Goal: Information Seeking & Learning: Learn about a topic

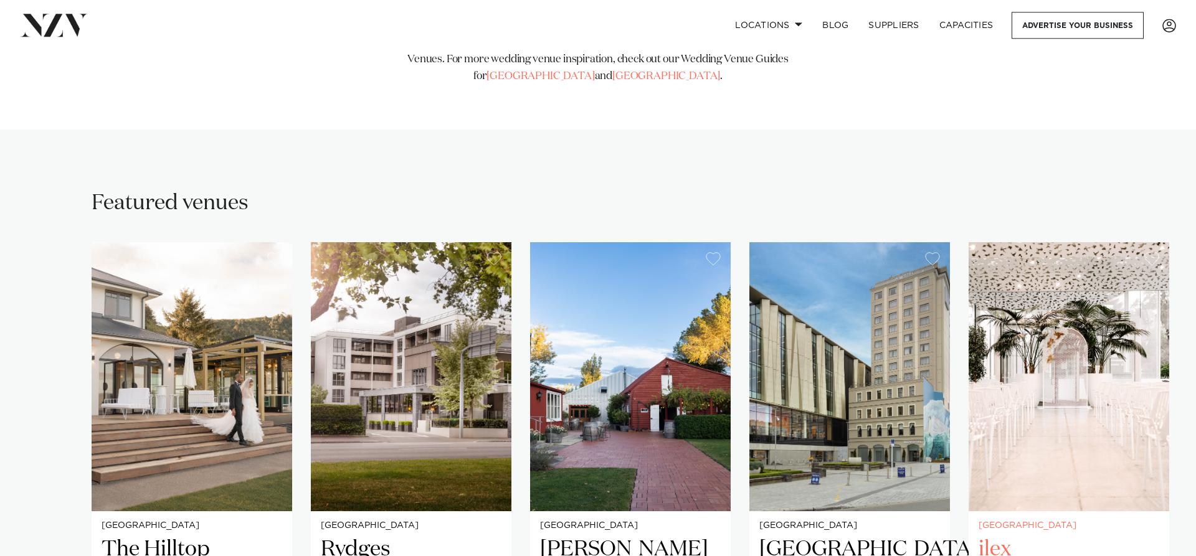
scroll to position [763, 0]
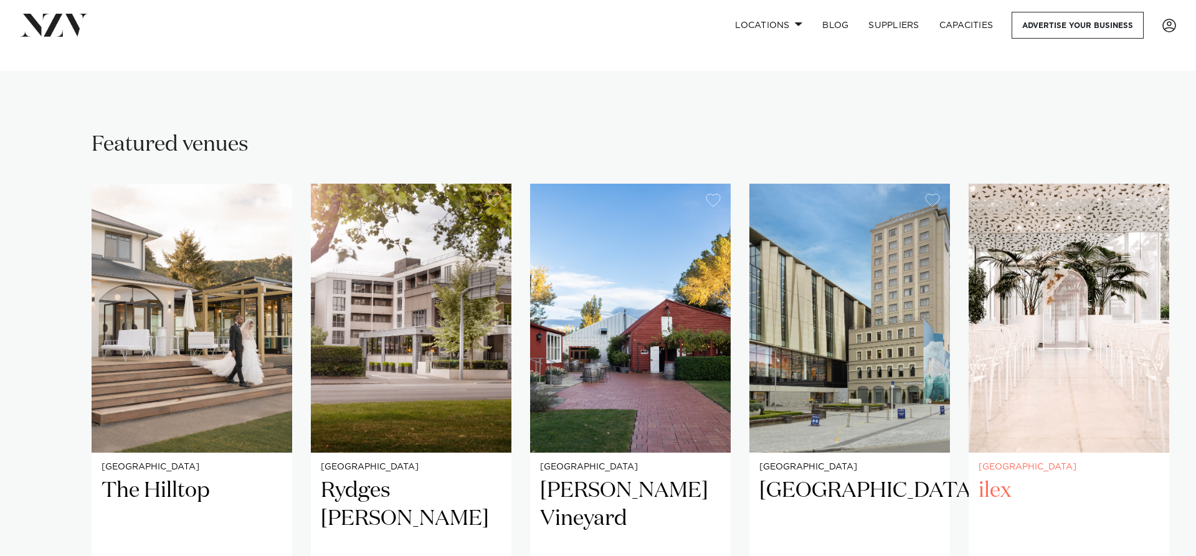
click at [1080, 293] on img "5 / 5" at bounding box center [1069, 318] width 201 height 269
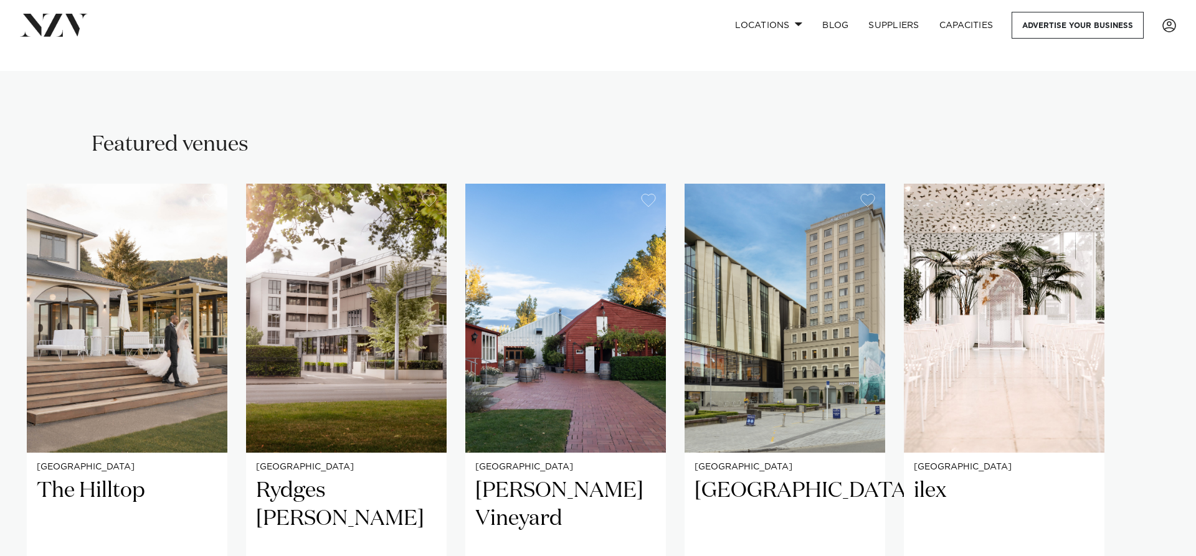
click at [1156, 488] on swiper-container "Christchurch The Hilltop The Hilltop is an upmarket wedding and event space on …" at bounding box center [598, 471] width 1196 height 575
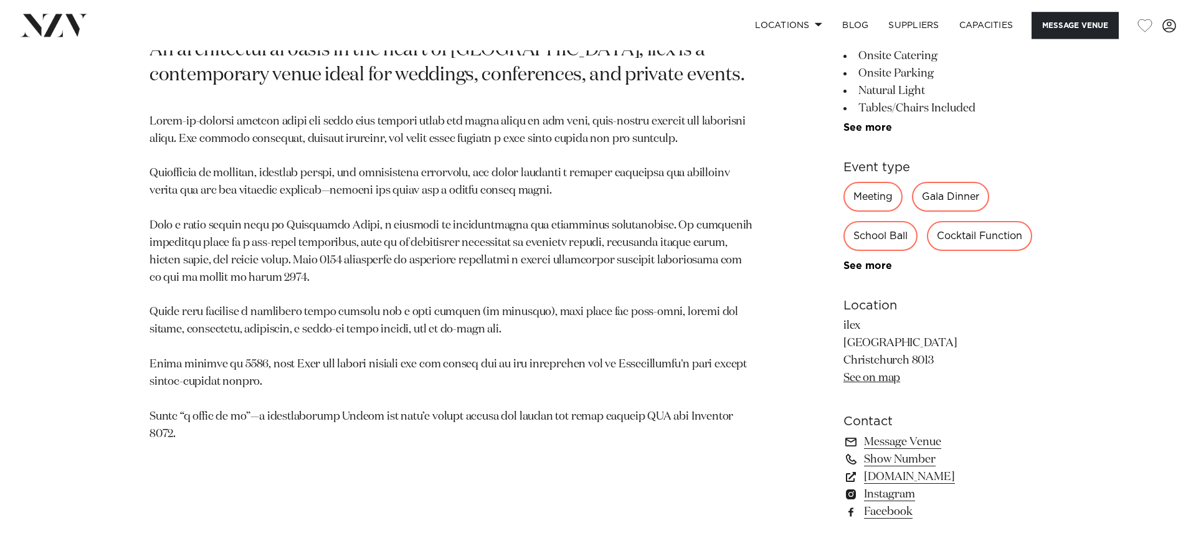
scroll to position [699, 0]
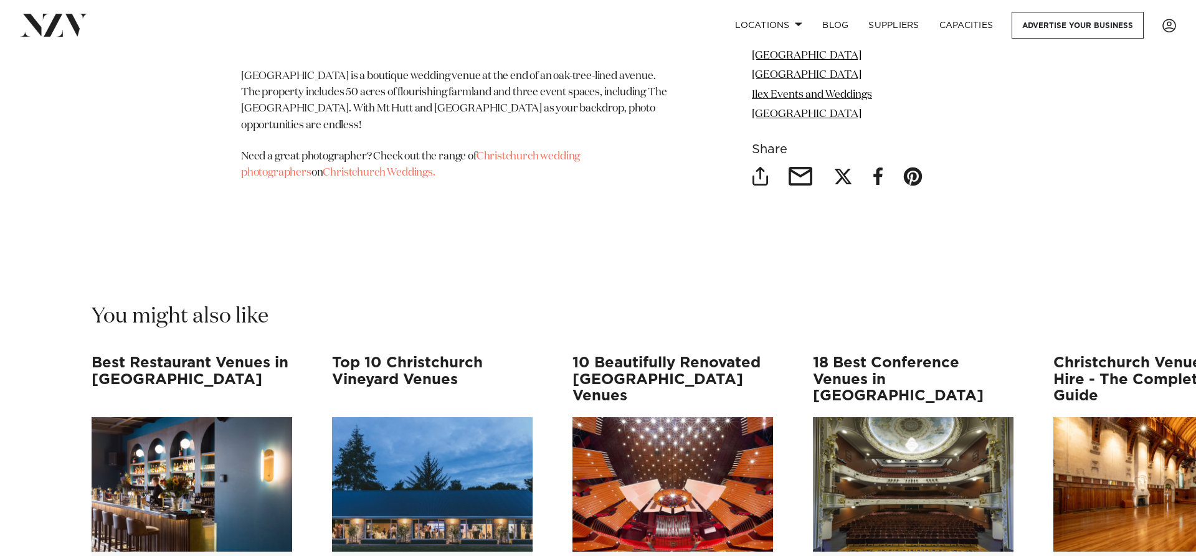
scroll to position [11567, 0]
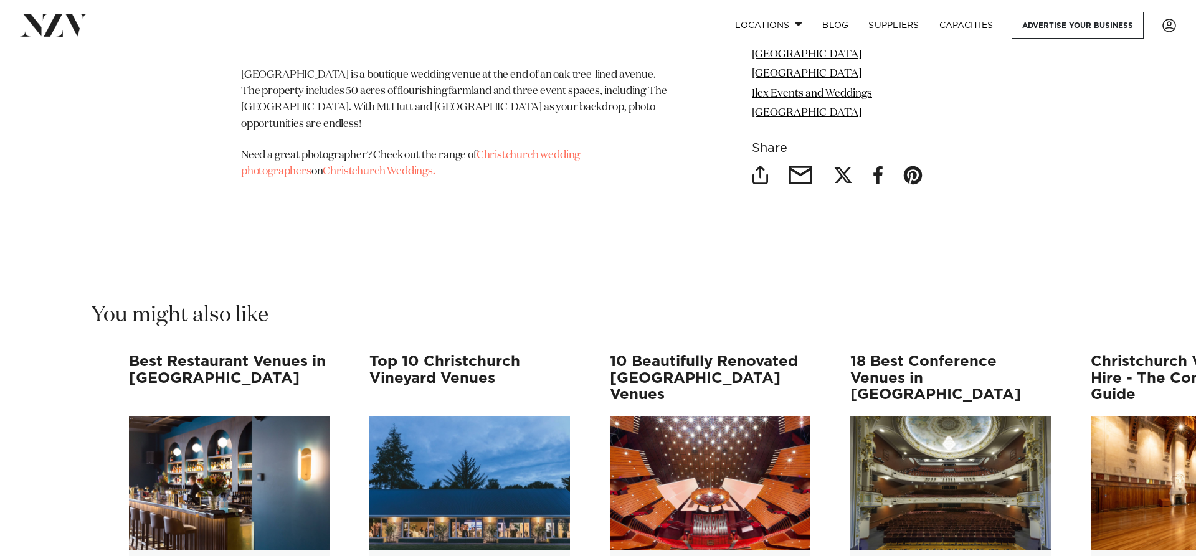
click at [512, 529] on swiper-container "Best Restaurant Venues in Christchurch It’s foodie central when it comes to Chr…" at bounding box center [598, 530] width 1196 height 353
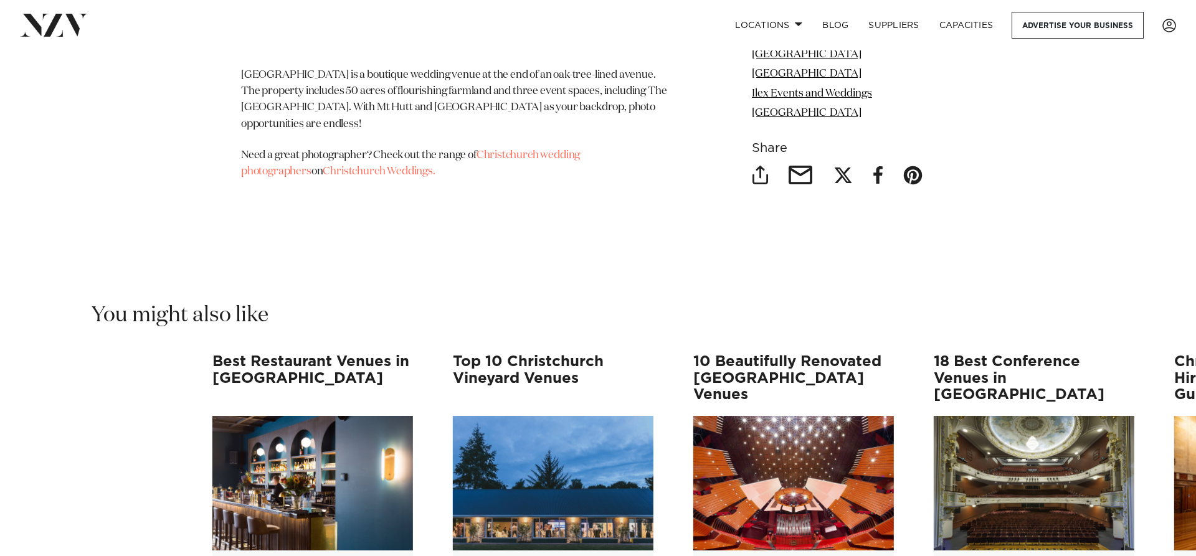
click at [732, 526] on swiper-container "Best Restaurant Venues in Christchurch It’s foodie central when it comes to Chr…" at bounding box center [598, 530] width 1196 height 353
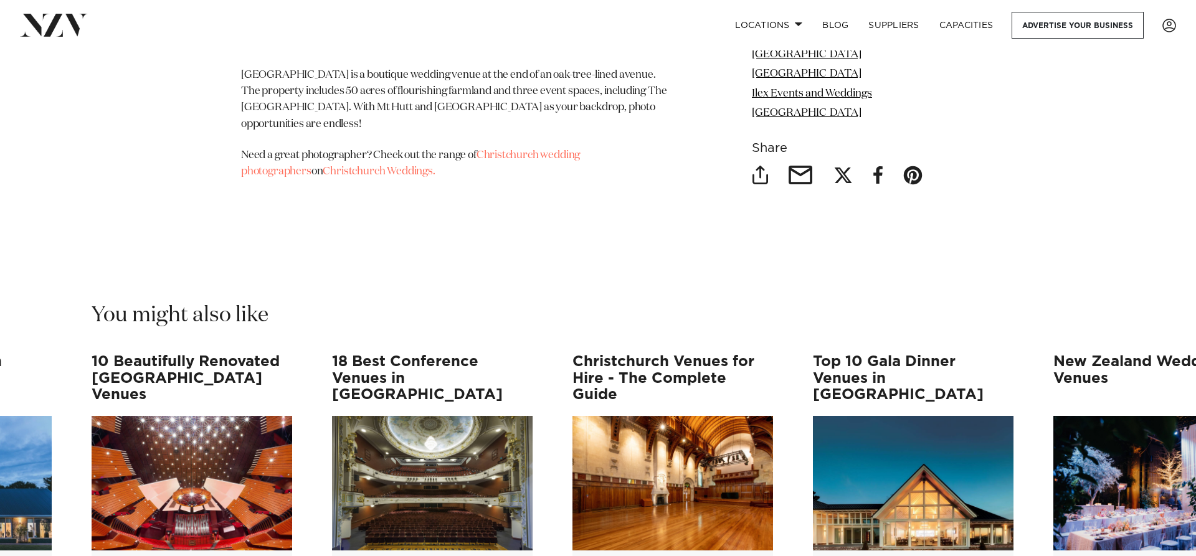
click at [649, 354] on h3 "Christchurch Venues for Hire - The Complete Guide" at bounding box center [673, 378] width 201 height 49
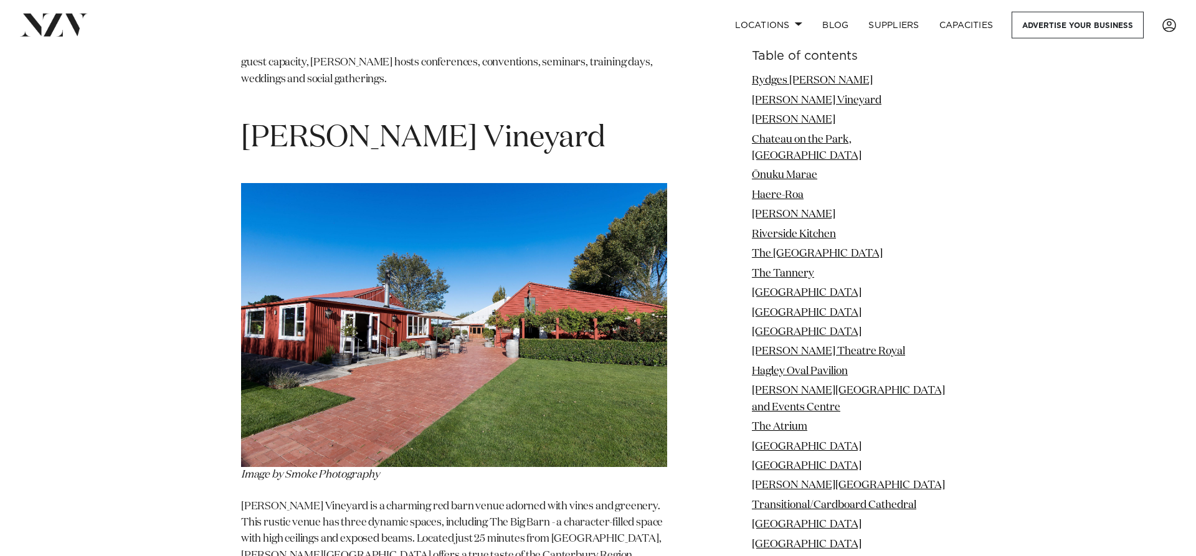
scroll to position [2034, 0]
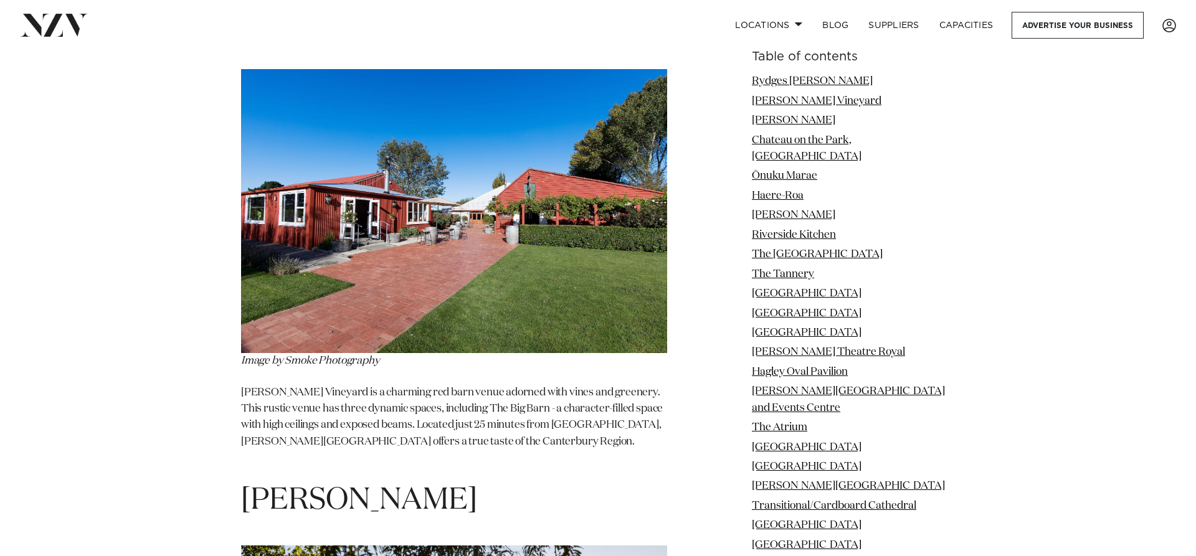
scroll to position [2118, 0]
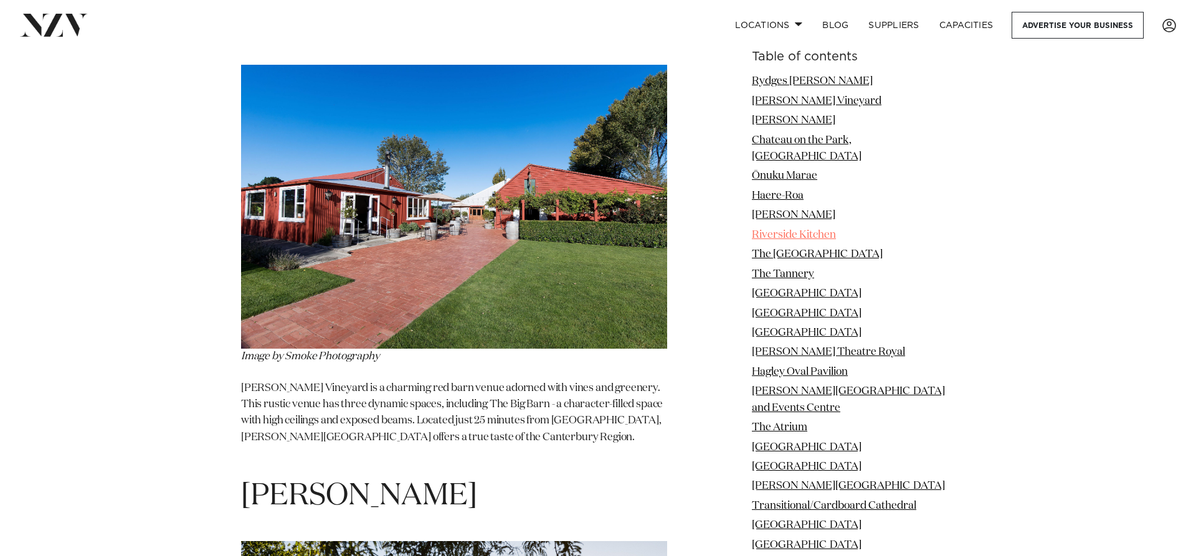
click at [794, 230] on link "Riverside Kitchen" at bounding box center [794, 235] width 84 height 11
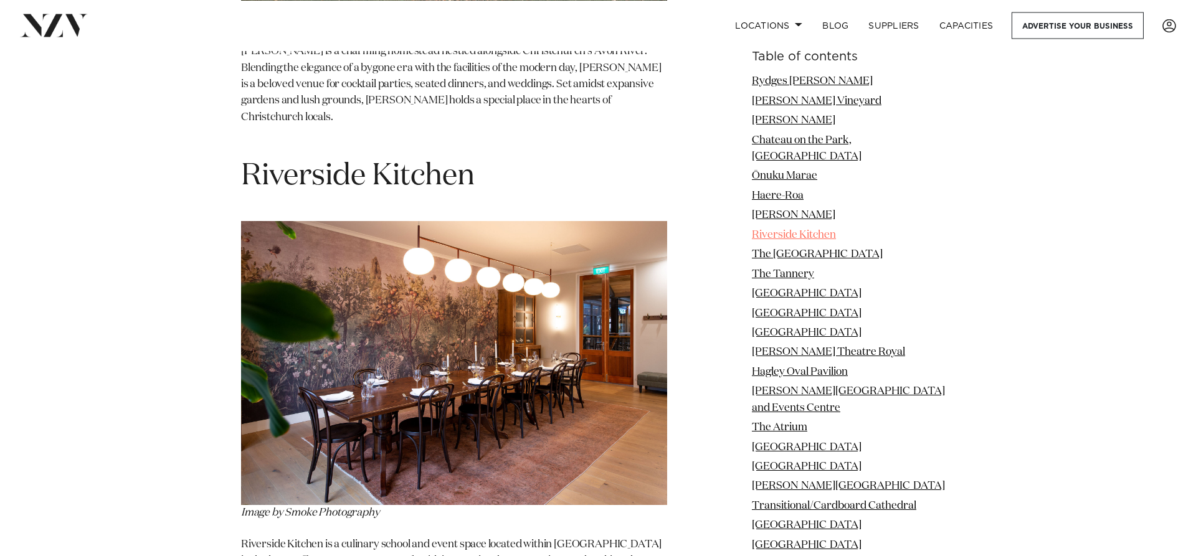
scroll to position [4978, 0]
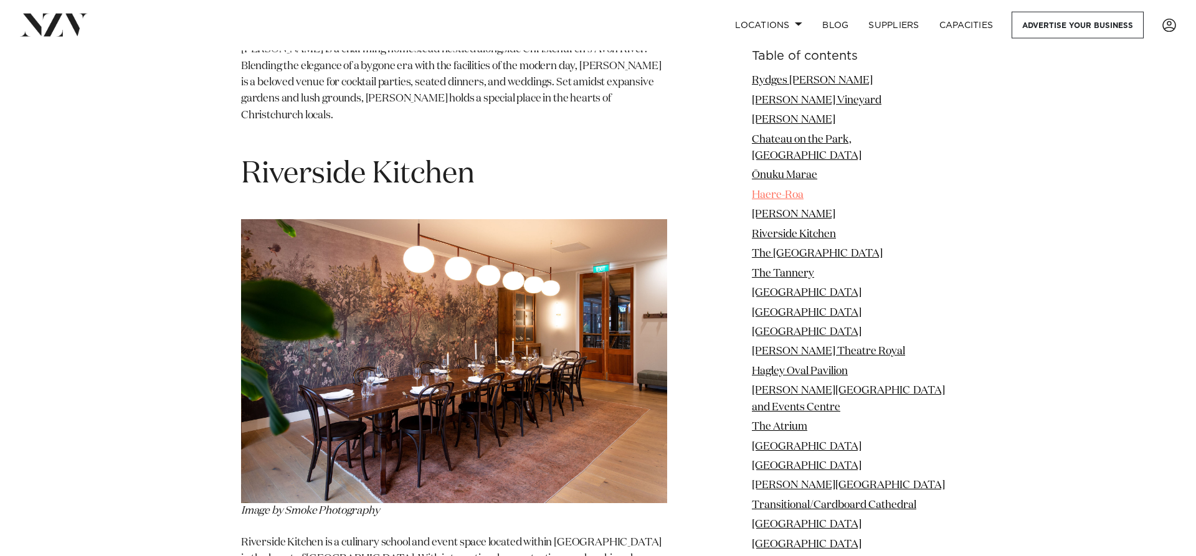
click at [797, 191] on link "Haere-Roa" at bounding box center [778, 196] width 52 height 11
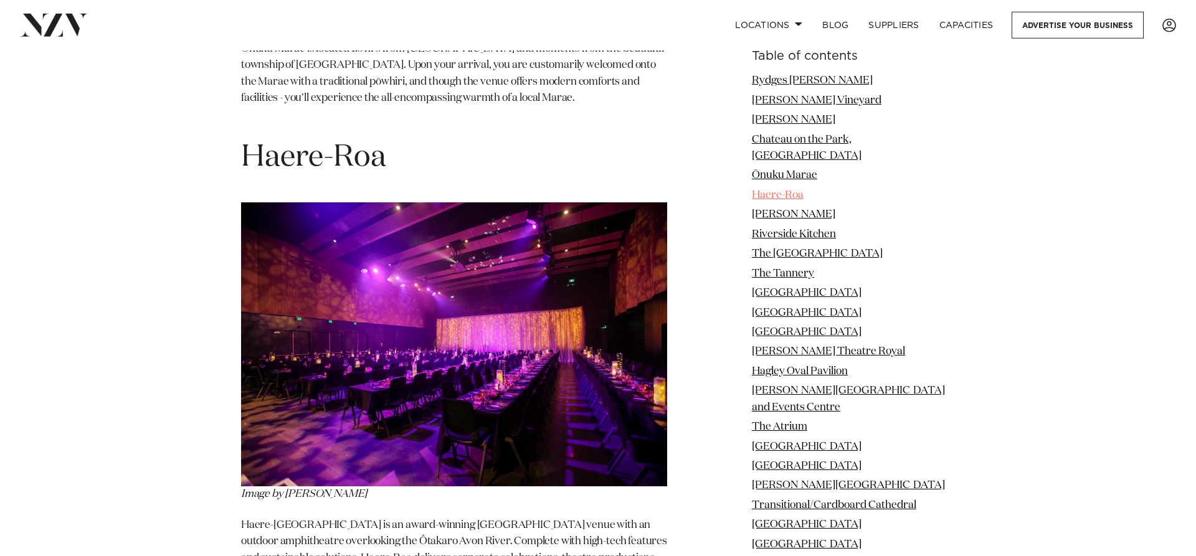
scroll to position [4031, 0]
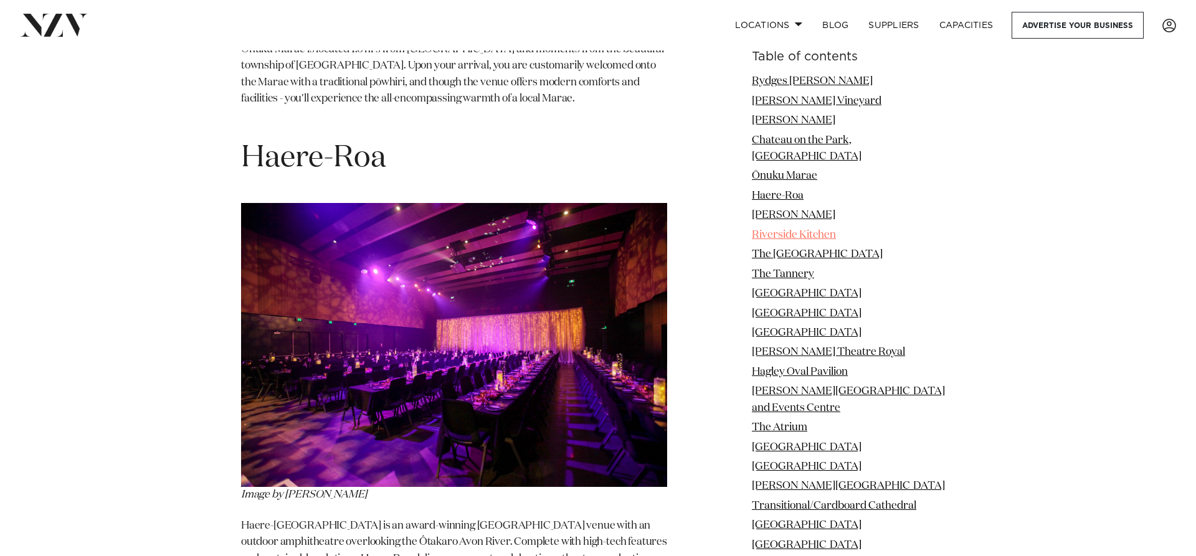
click at [802, 230] on link "Riverside Kitchen" at bounding box center [794, 235] width 84 height 11
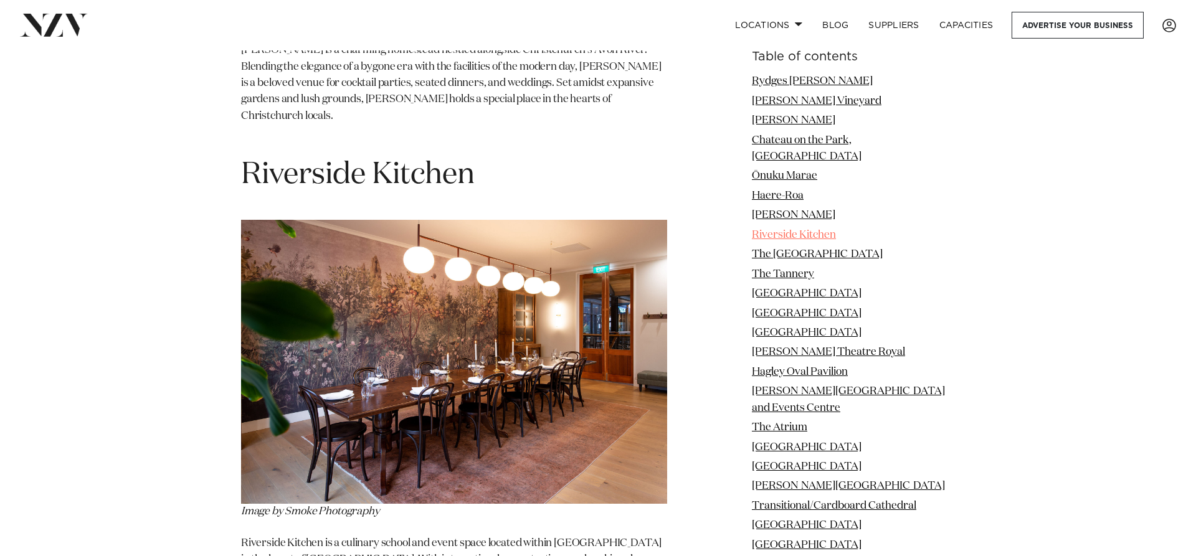
scroll to position [4978, 0]
click at [805, 171] on link "Ōnuku Marae" at bounding box center [784, 176] width 65 height 11
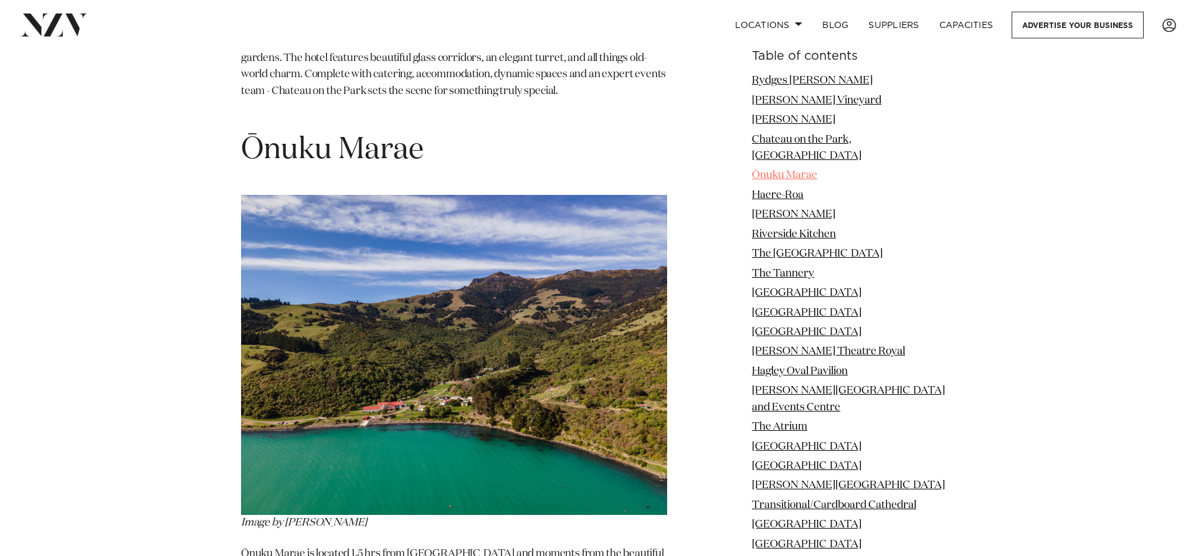
scroll to position [3518, 0]
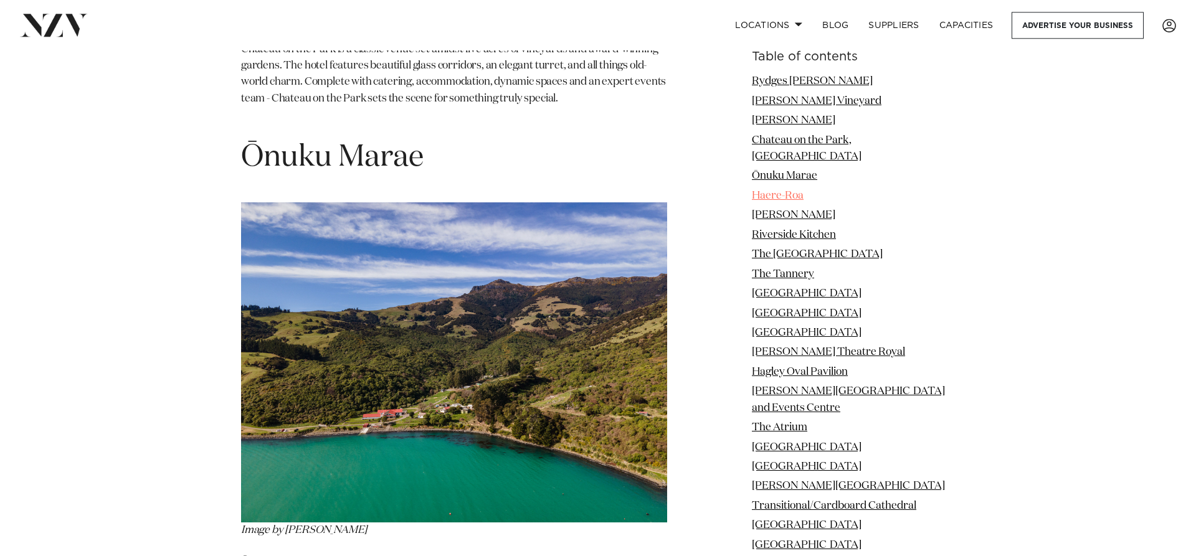
click at [797, 191] on link "Haere-Roa" at bounding box center [778, 196] width 52 height 11
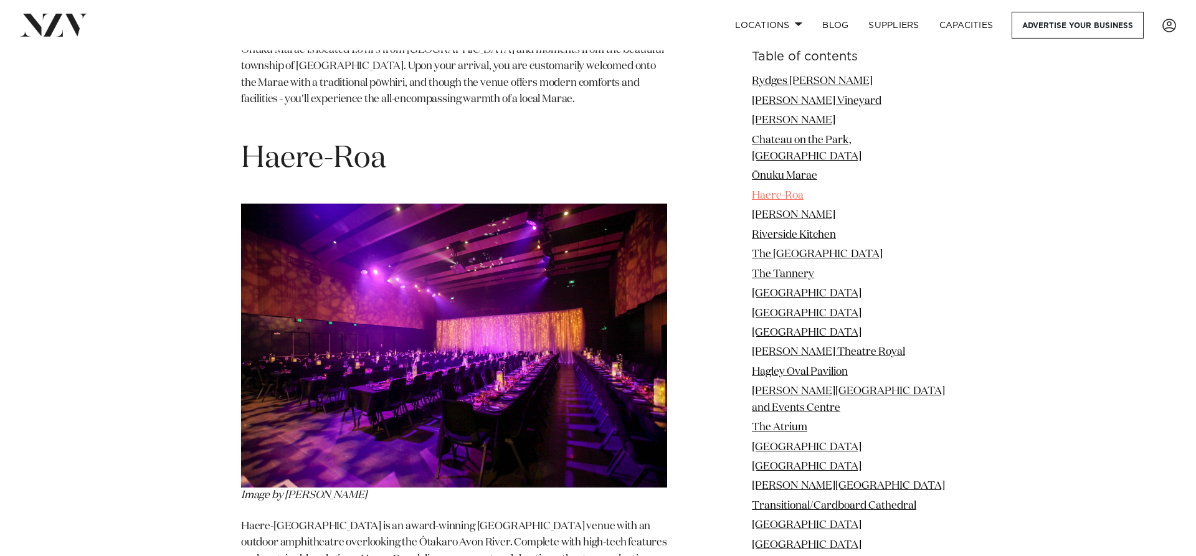
scroll to position [4031, 0]
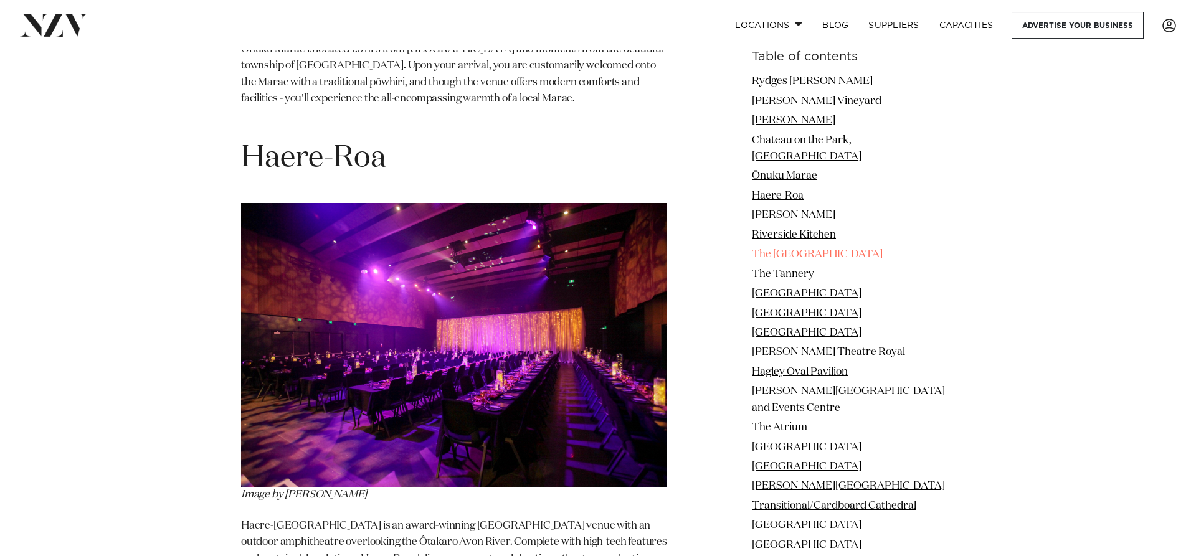
click at [798, 249] on link "The Great Hall" at bounding box center [817, 254] width 131 height 11
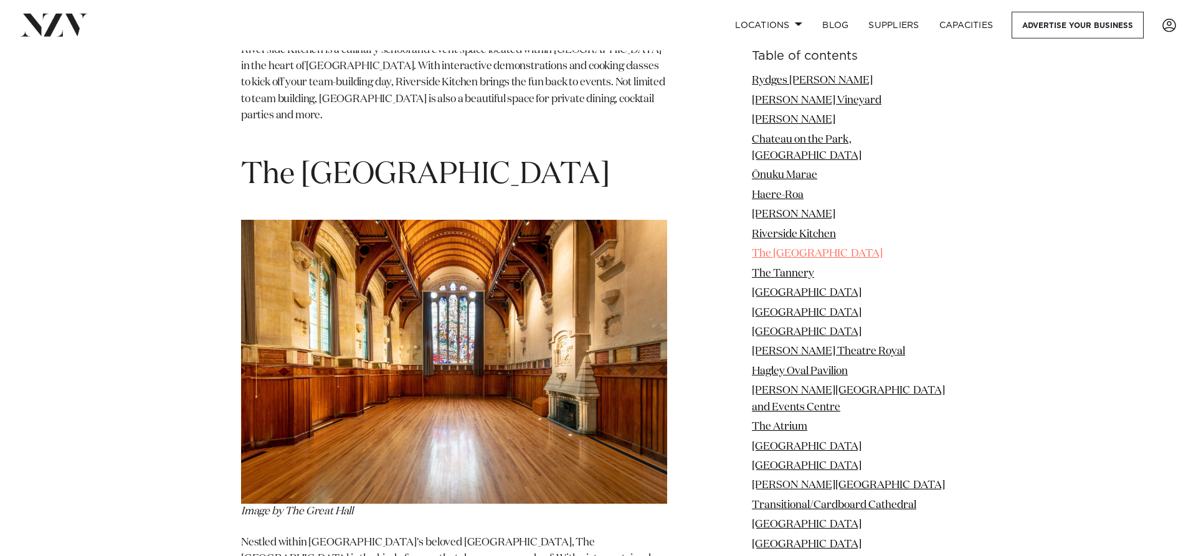
scroll to position [5472, 0]
click at [826, 308] on link "International Antarctic Centre" at bounding box center [807, 313] width 110 height 11
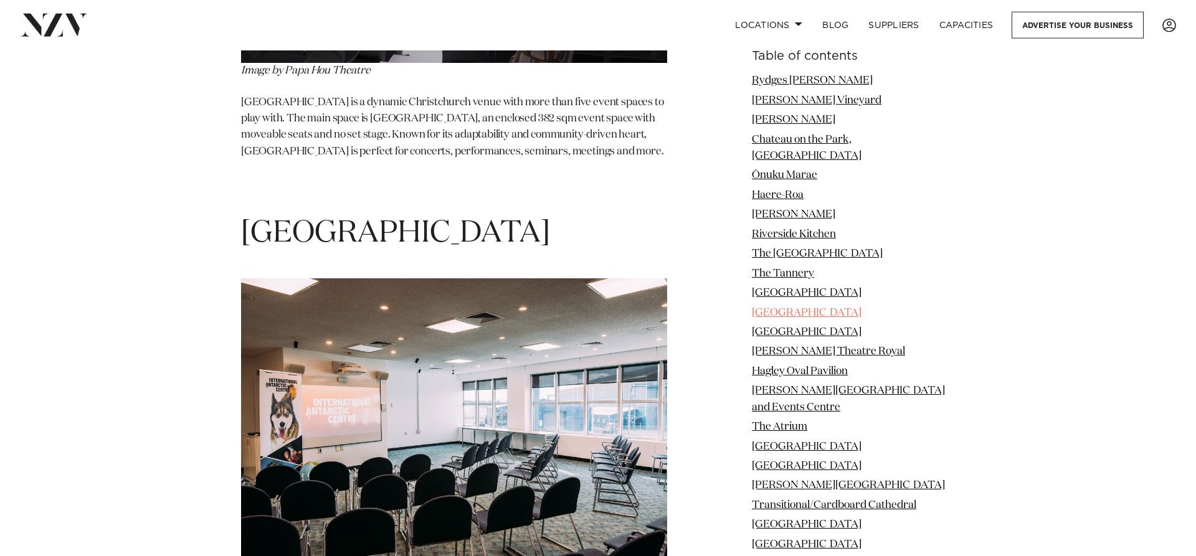
scroll to position [6892, 0]
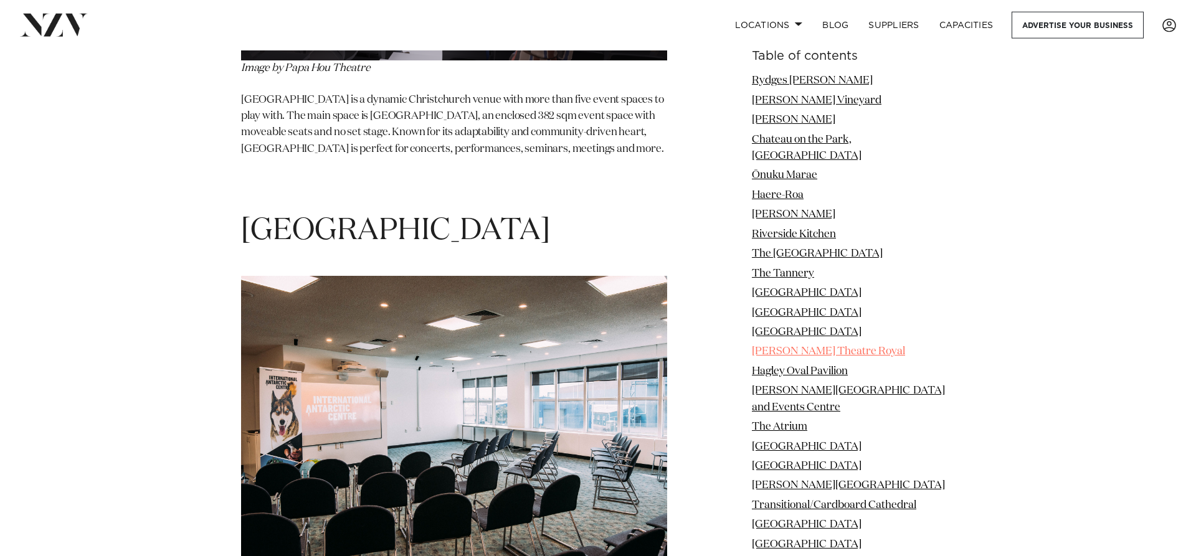
click at [819, 347] on link "Isaac Theatre Royal" at bounding box center [828, 352] width 153 height 11
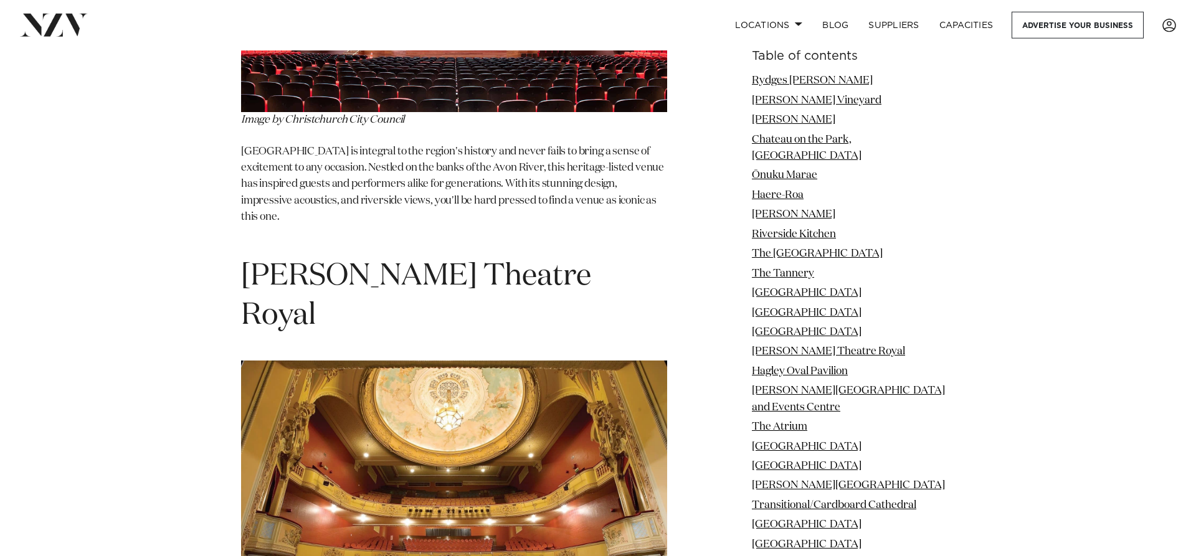
scroll to position [7837, 0]
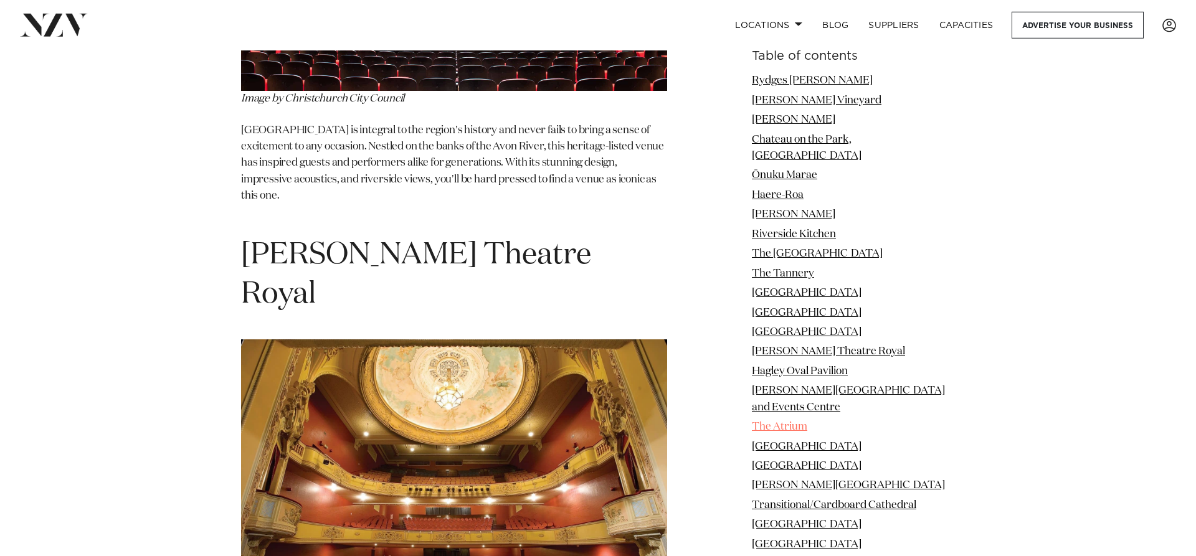
click at [798, 422] on link "The Atrium" at bounding box center [779, 427] width 55 height 11
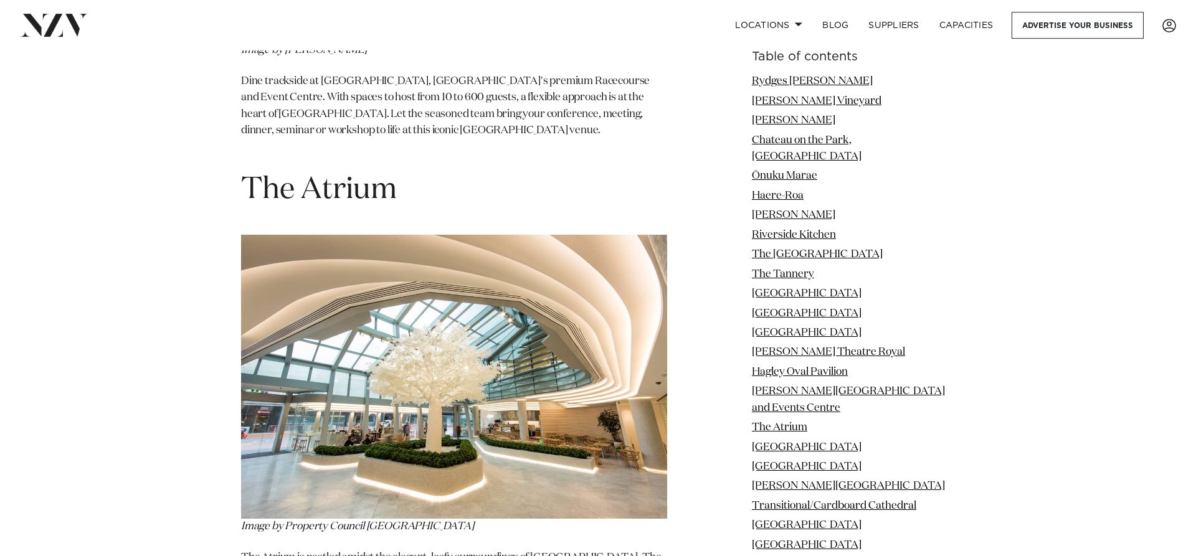
scroll to position [9522, 0]
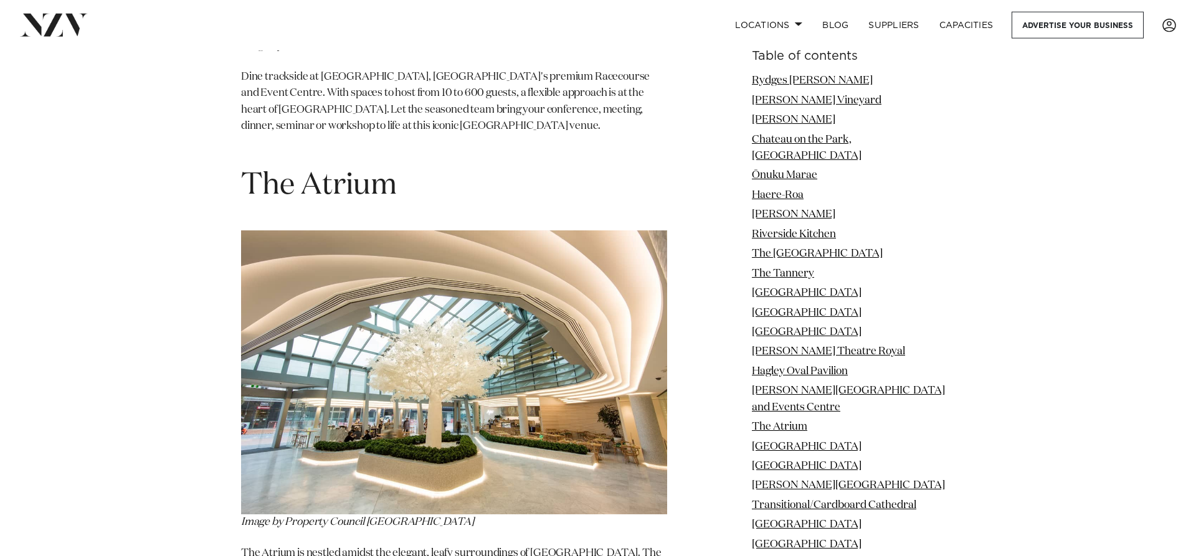
click at [492, 231] on img at bounding box center [454, 373] width 426 height 284
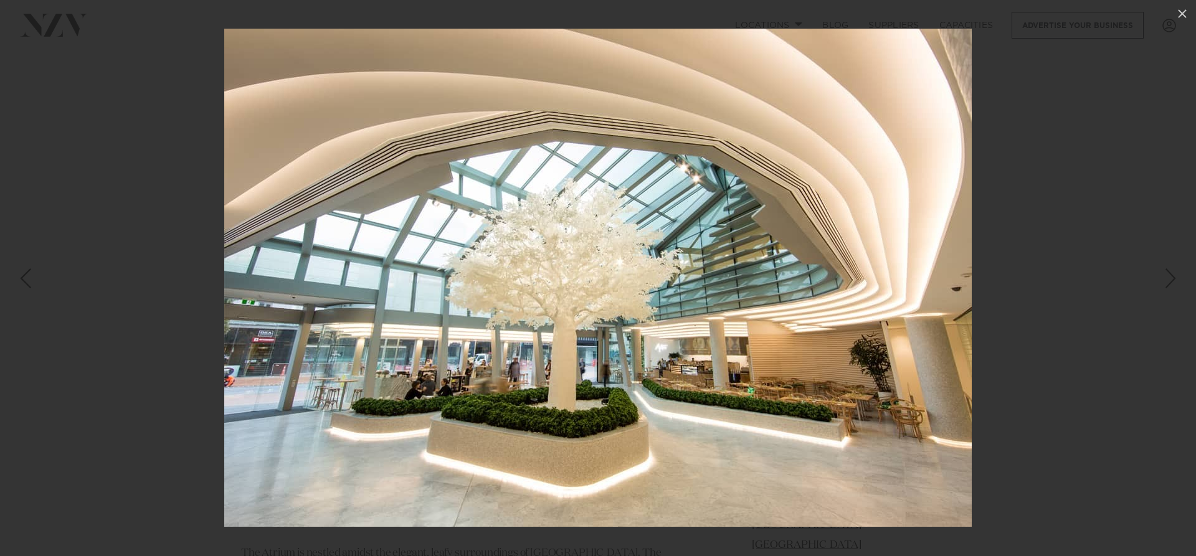
drag, startPoint x: 1042, startPoint y: 239, endPoint x: 1019, endPoint y: 231, distance: 24.2
click at [1042, 237] on div at bounding box center [598, 278] width 1196 height 556
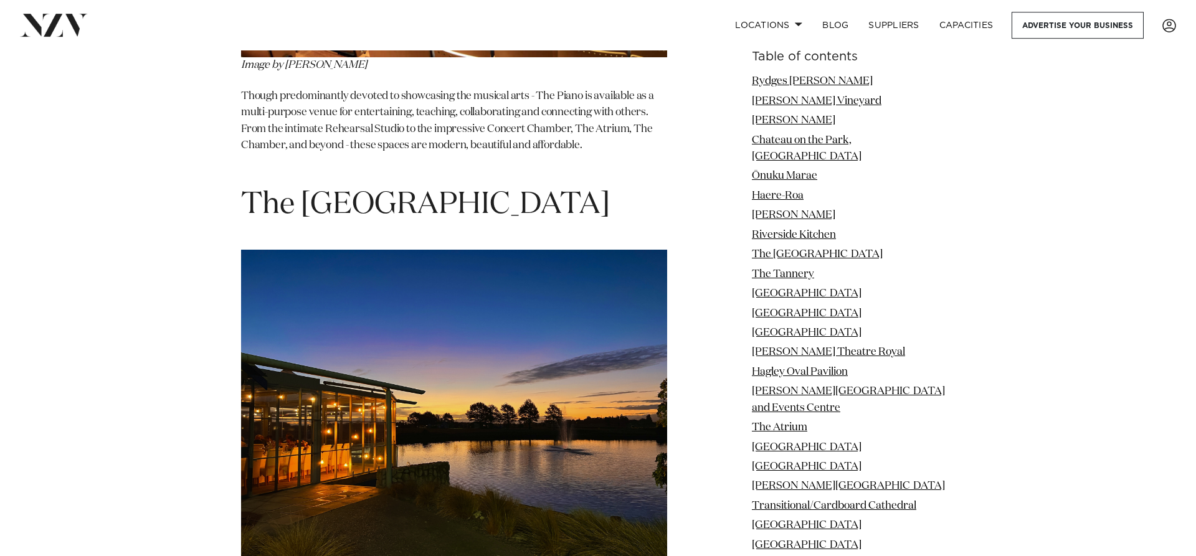
scroll to position [15009, 0]
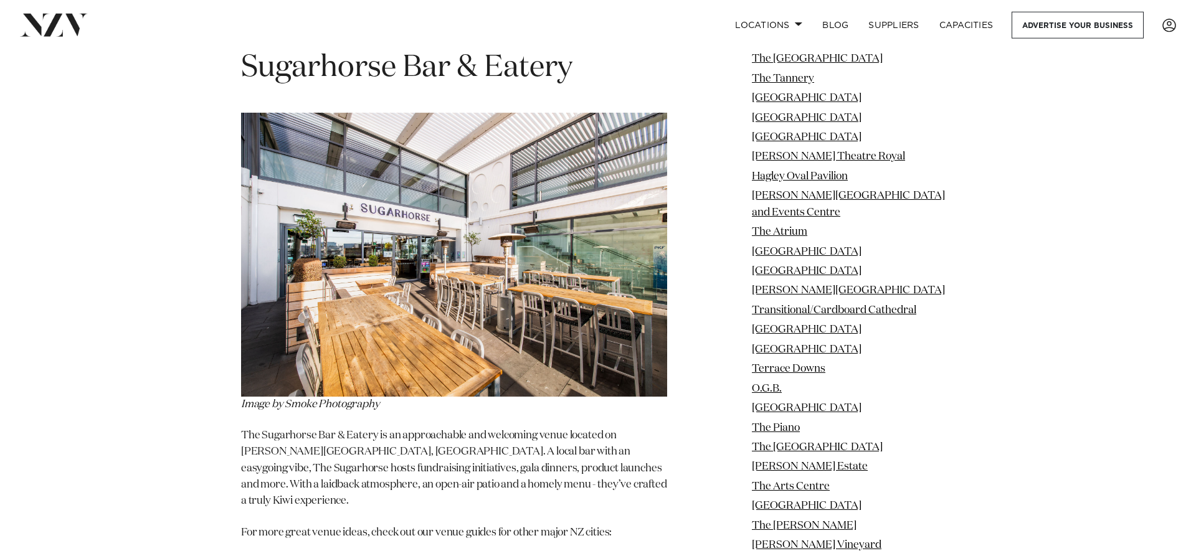
scroll to position [18737, 0]
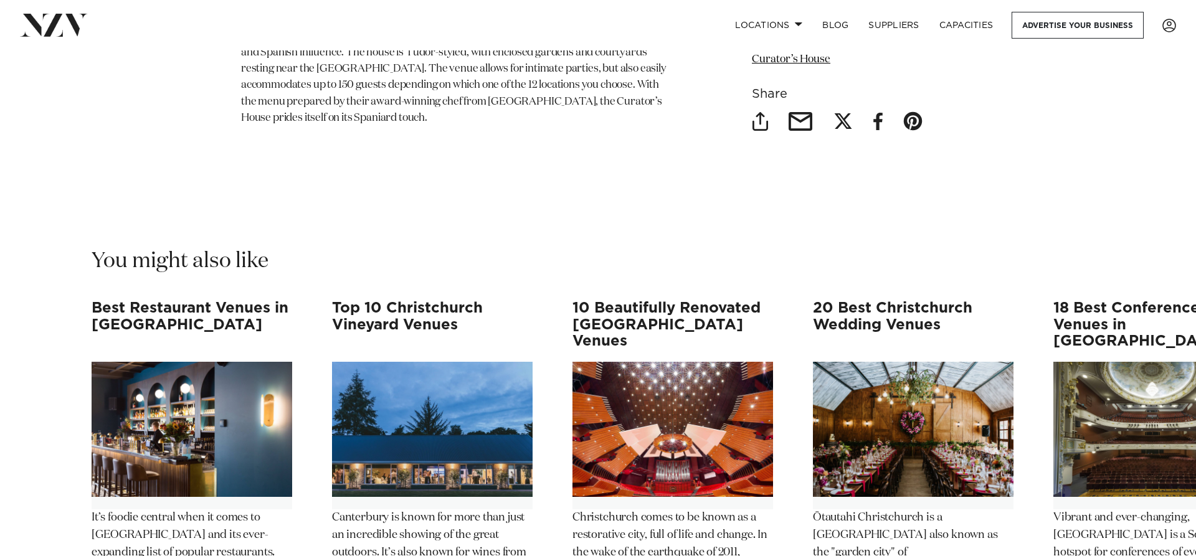
scroll to position [10253, 0]
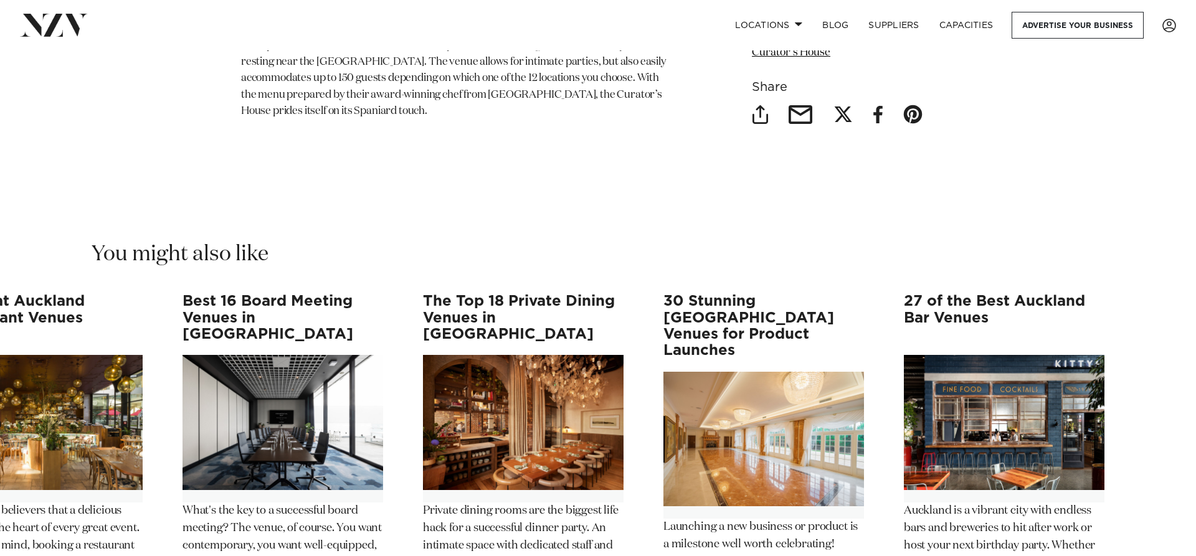
click at [1156, 511] on swiper-container "Best Restaurant Venues in [GEOGRAPHIC_DATA] It’s foodie central when it comes t…" at bounding box center [598, 477] width 1196 height 369
